Goal: Information Seeking & Learning: Learn about a topic

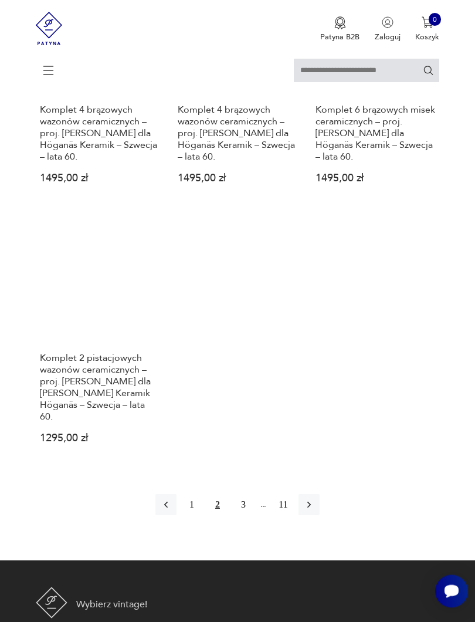
scroll to position [1298, 0]
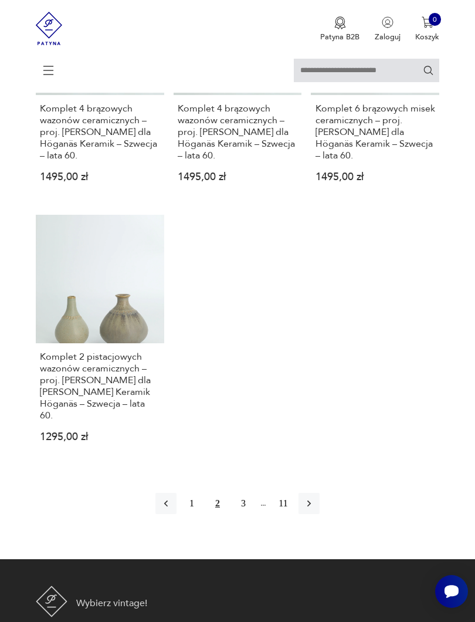
click at [315, 509] on icon "button" at bounding box center [309, 504] width 12 height 12
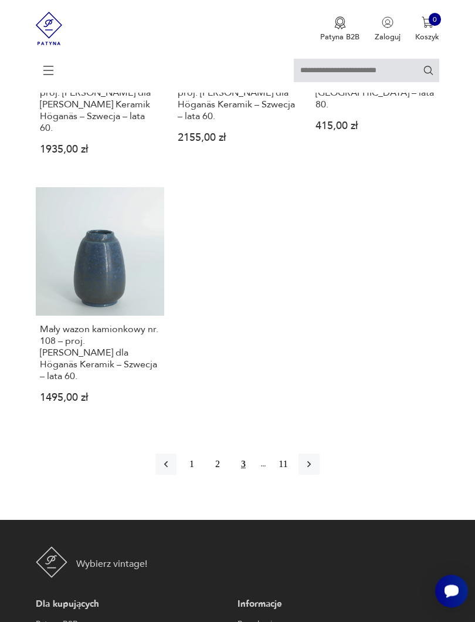
scroll to position [1368, 0]
click at [320, 475] on button "button" at bounding box center [309, 464] width 21 height 21
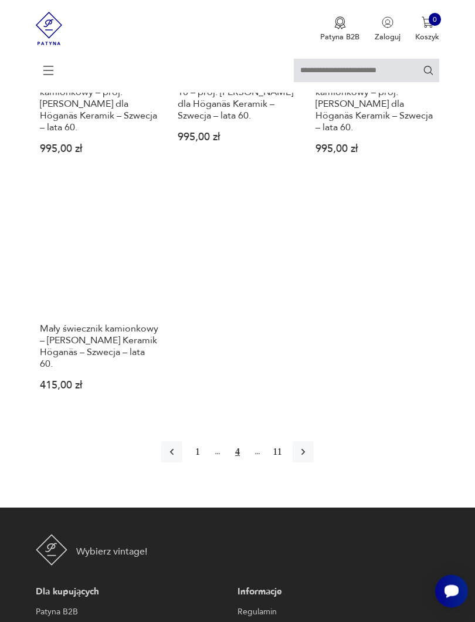
scroll to position [1300, 0]
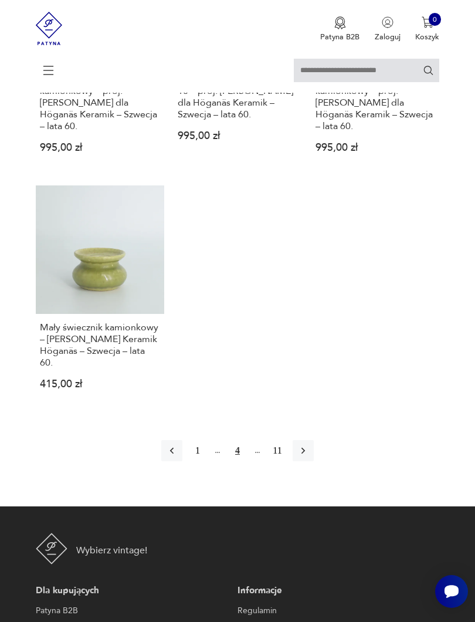
click at [309, 457] on icon "button" at bounding box center [303, 451] width 12 height 12
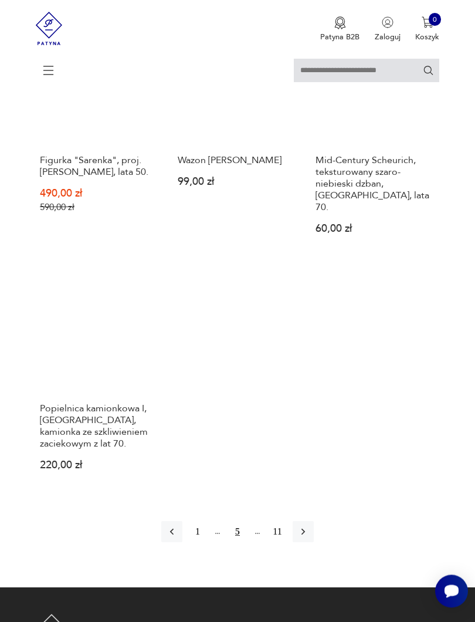
scroll to position [1151, 0]
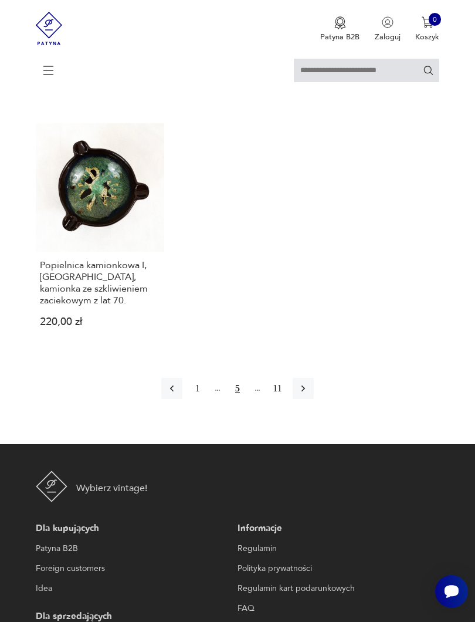
click at [314, 399] on button "button" at bounding box center [303, 388] width 21 height 21
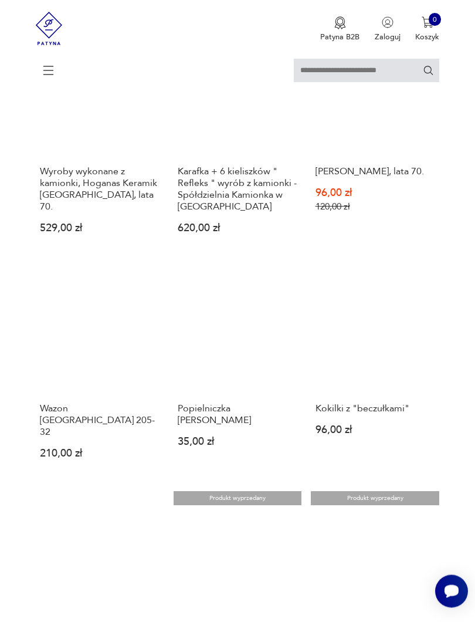
scroll to position [641, 0]
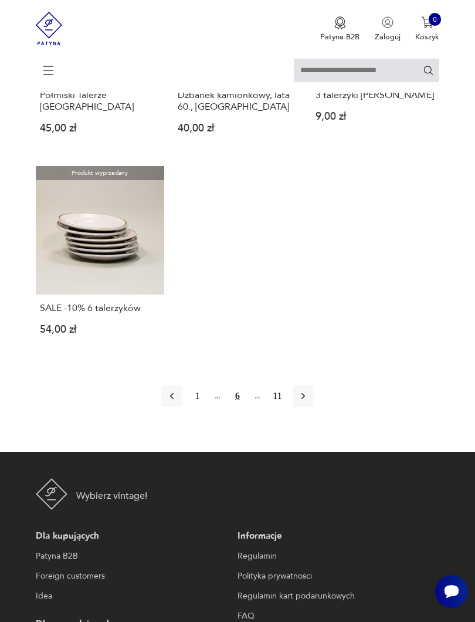
click at [309, 402] on icon "button" at bounding box center [303, 396] width 12 height 12
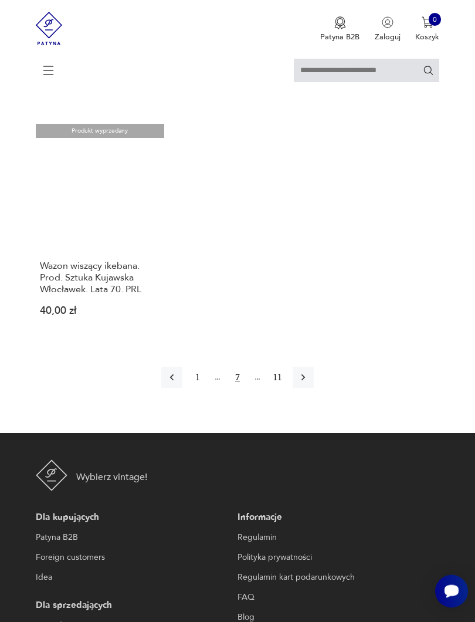
scroll to position [1256, 0]
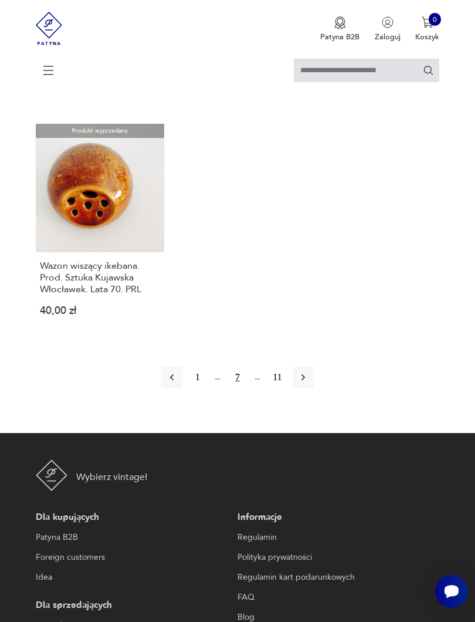
click at [309, 383] on icon "button" at bounding box center [303, 377] width 12 height 12
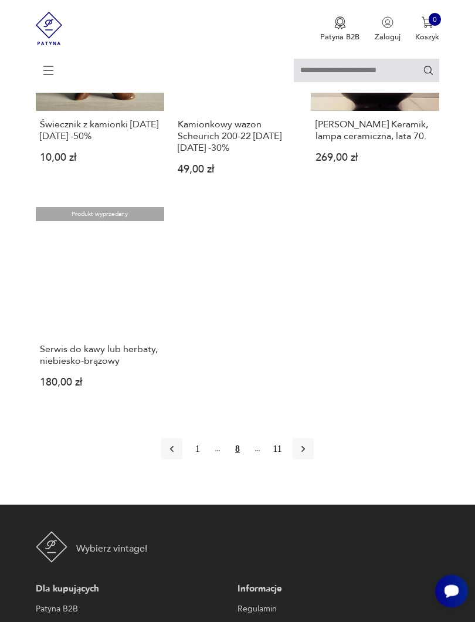
scroll to position [1126, 0]
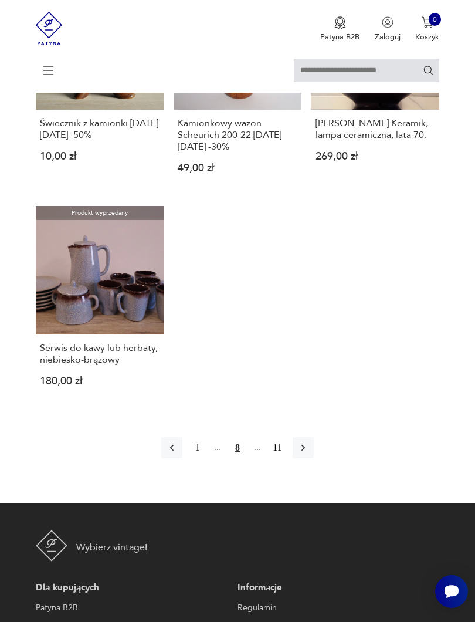
click at [309, 454] on icon "button" at bounding box center [303, 448] width 12 height 12
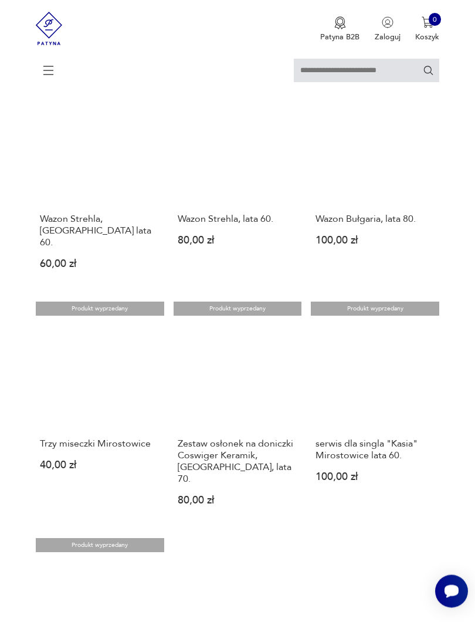
scroll to position [783, 0]
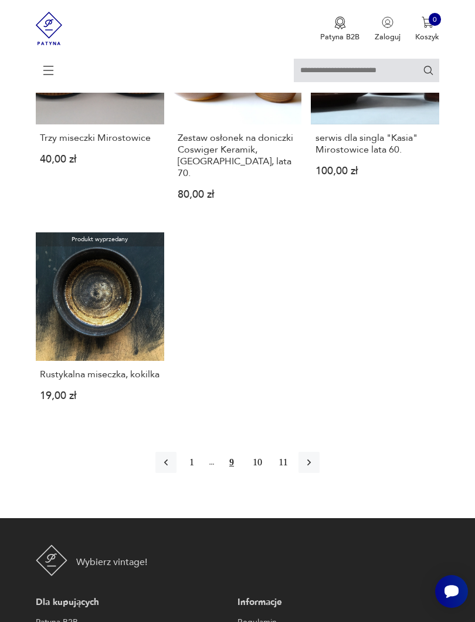
click at [320, 473] on button "button" at bounding box center [309, 462] width 21 height 21
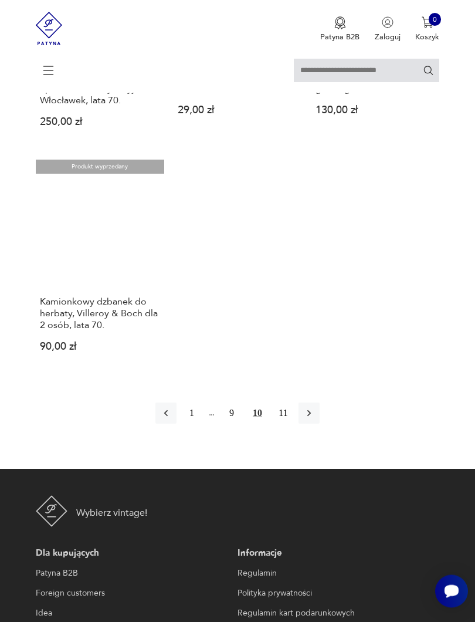
scroll to position [1208, 0]
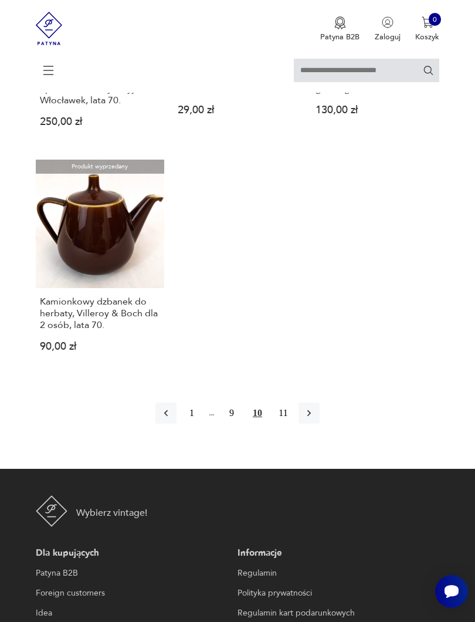
click at [315, 419] on icon "button" at bounding box center [309, 413] width 12 height 12
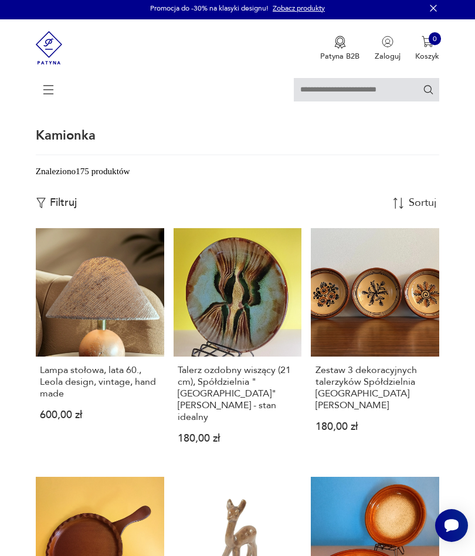
click at [212, 329] on link "Talerz ozdobny wiszący (21 cm), Spółdzielnia "[GEOGRAPHIC_DATA]" [PERSON_NAME] …" at bounding box center [238, 345] width 129 height 234
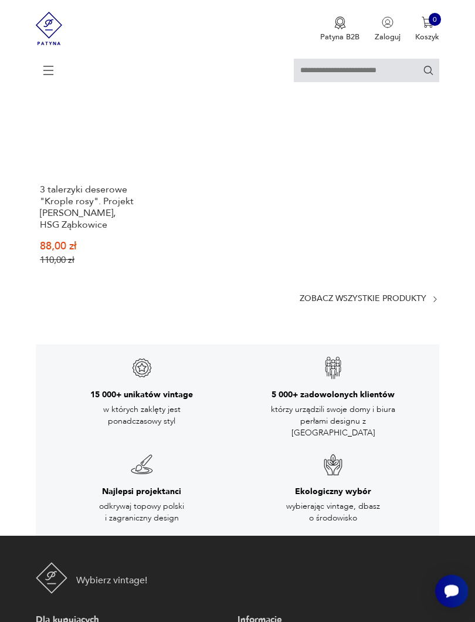
scroll to position [2161, 0]
